Goal: Task Accomplishment & Management: Use online tool/utility

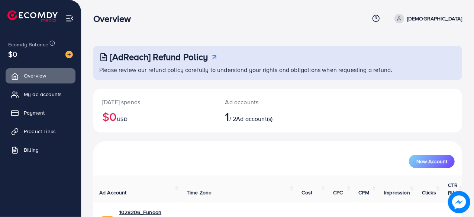
scroll to position [38, 0]
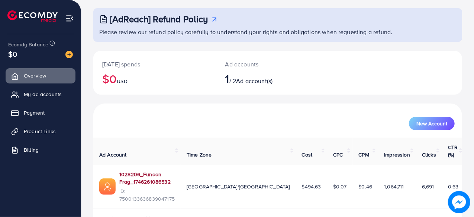
click at [175, 171] on link "1028206_Funoon Frag_1746261086532" at bounding box center [146, 178] width 55 height 15
click at [52, 95] on span "My ad accounts" at bounding box center [45, 94] width 38 height 7
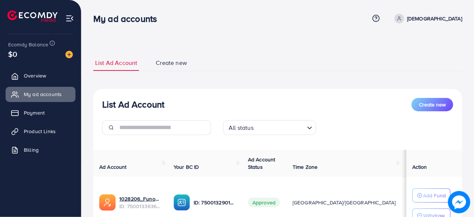
scroll to position [65, 0]
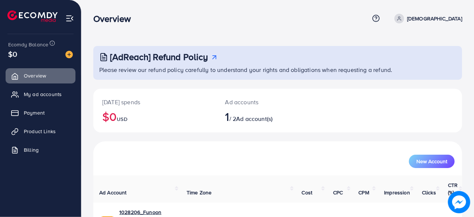
scroll to position [38, 0]
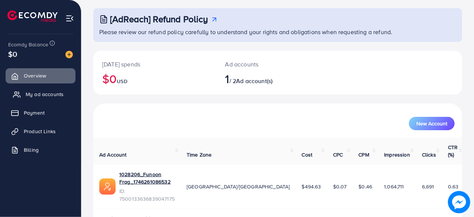
click at [40, 95] on span "My ad accounts" at bounding box center [45, 94] width 38 height 7
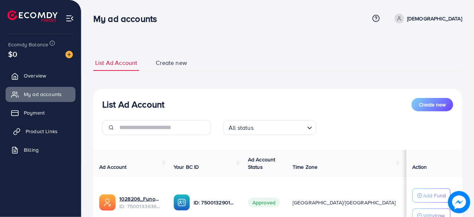
click at [40, 131] on span "Product Links" at bounding box center [42, 131] width 32 height 7
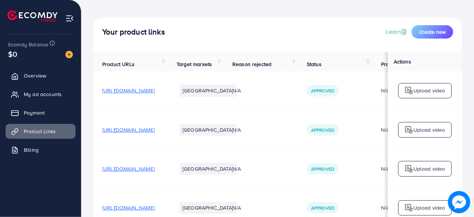
scroll to position [27, 0]
click at [439, 31] on span "Create new" at bounding box center [432, 32] width 27 height 7
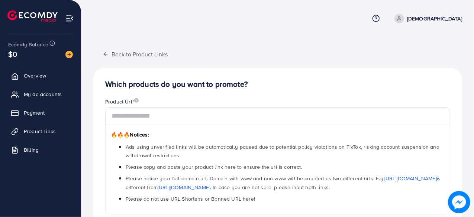
click at [325, 127] on div "🔥🔥🔥 Notices: Ads using unverified links will be automatically paused due to pot…" at bounding box center [277, 170] width 345 height 90
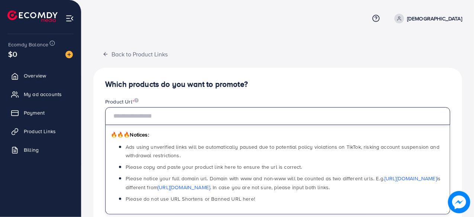
click at [334, 120] on input "text" at bounding box center [277, 116] width 345 height 18
paste input "**********"
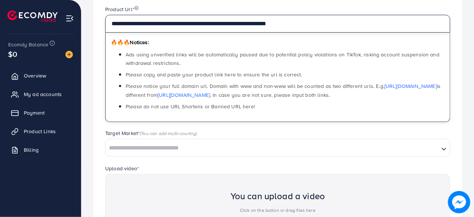
scroll to position [93, 0]
type input "**********"
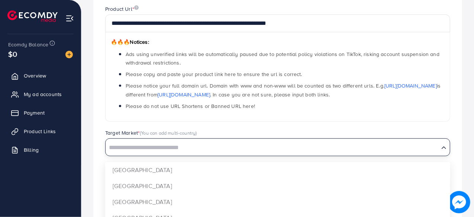
click at [182, 141] on div "Search for option" at bounding box center [271, 147] width 333 height 13
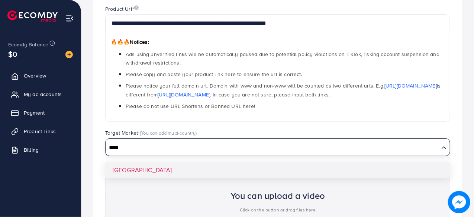
type input "****"
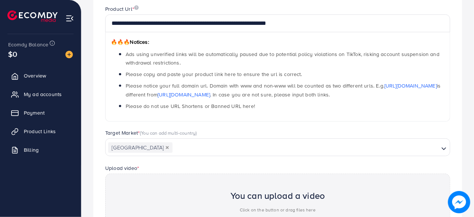
click at [145, 167] on div "**********" at bounding box center [277, 144] width 368 height 338
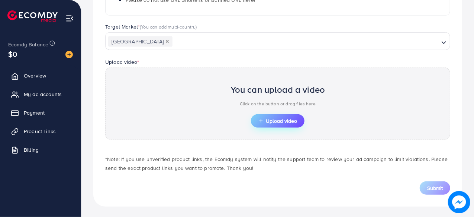
click at [269, 125] on button "Upload video" at bounding box center [277, 120] width 53 height 13
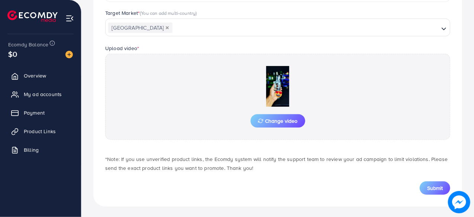
scroll to position [213, 0]
click at [426, 187] on button "Submit" at bounding box center [434, 187] width 30 height 13
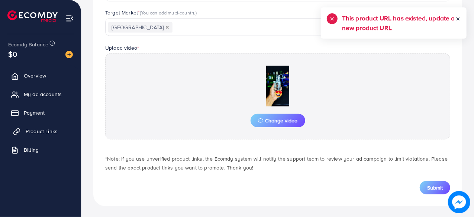
click at [51, 138] on link "Product Links" at bounding box center [41, 131] width 70 height 15
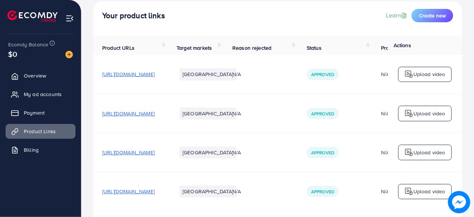
scroll to position [48, 0]
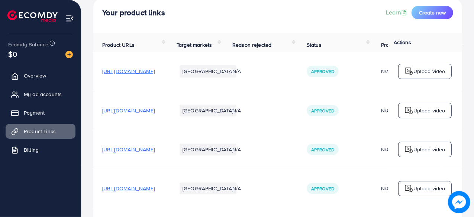
click at [155, 75] on span "https://buyfunoon.com/products/urban-legend-inspired-by-office-for-men" at bounding box center [128, 71] width 52 height 7
click at [155, 153] on span "https://buyfunoon.com/products/urban-legend-100ml-limited-edition" at bounding box center [128, 149] width 52 height 7
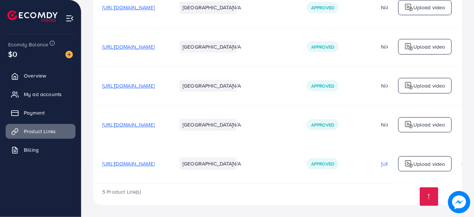
click at [155, 126] on span "https://buyfunoon.com/products/urban-legend-inspired-by-office-for-men?utm_sour…" at bounding box center [128, 124] width 52 height 7
click at [155, 160] on span "https://buyfunoon.com/products/urban-rebel-100ml-limited-edition-copy" at bounding box center [128, 163] width 52 height 7
